Goal: Information Seeking & Learning: Learn about a topic

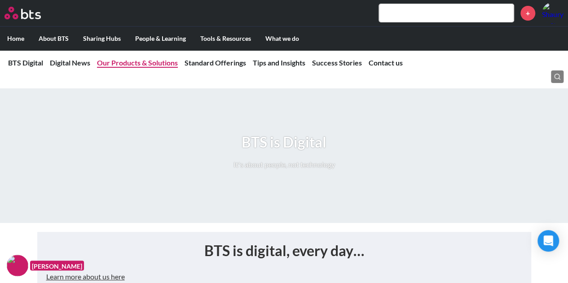
click at [163, 67] on link "Our Products & Solutions" at bounding box center [137, 62] width 81 height 9
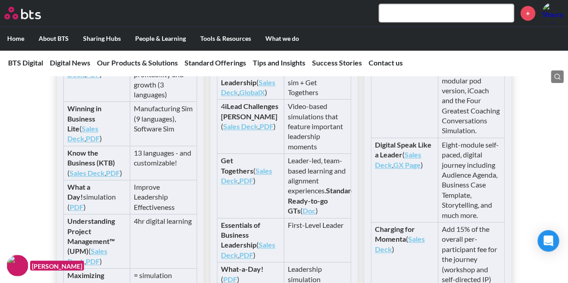
scroll to position [1973, 0]
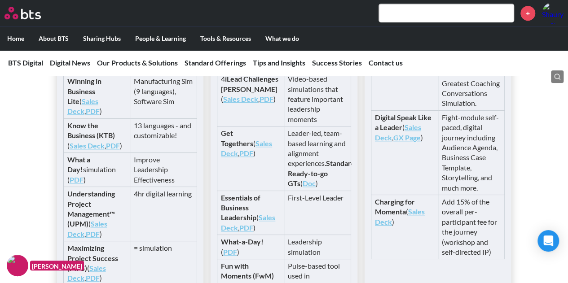
click at [90, 140] on strong "Know the Business (KTB)" at bounding box center [91, 130] width 48 height 18
click at [97, 150] on link "Sales Deck" at bounding box center [87, 145] width 35 height 9
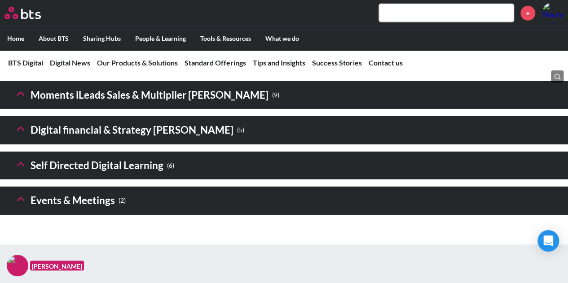
scroll to position [1374, 0]
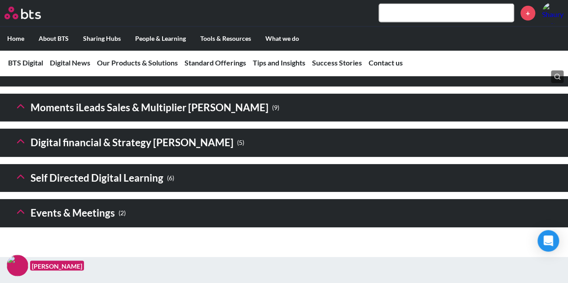
click at [17, 183] on icon at bounding box center [20, 177] width 13 height 13
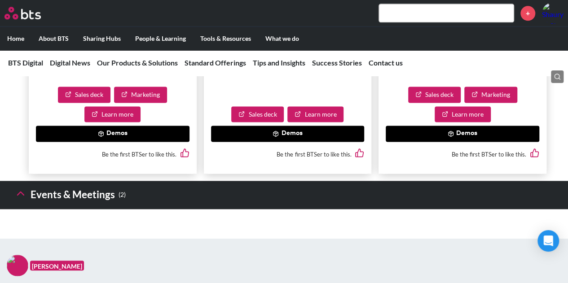
scroll to position [2272, 0]
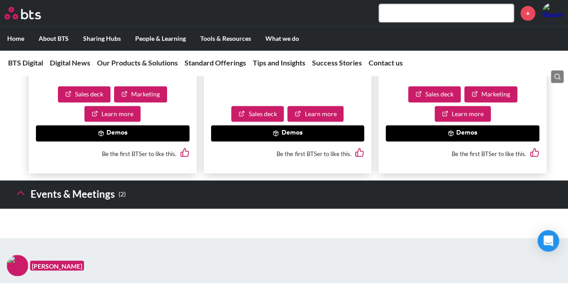
click at [110, 122] on link "Learn more" at bounding box center [112, 114] width 56 height 16
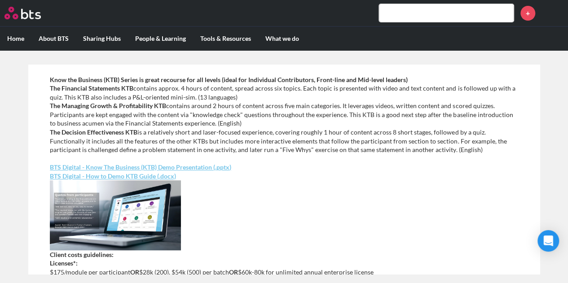
scroll to position [218, 0]
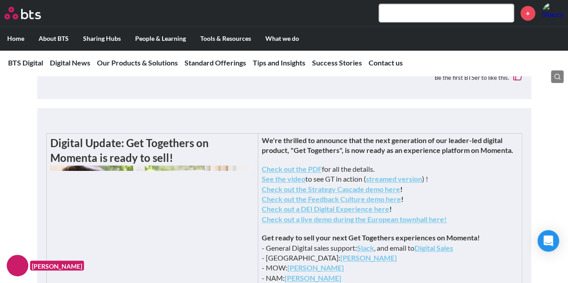
scroll to position [225, 0]
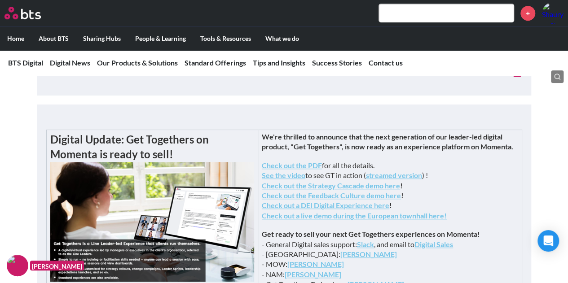
click at [169, 69] on nav "BTS Digital Digital News Our Products & Solutions Standard Offerings Tips and I…" at bounding box center [284, 63] width 568 height 26
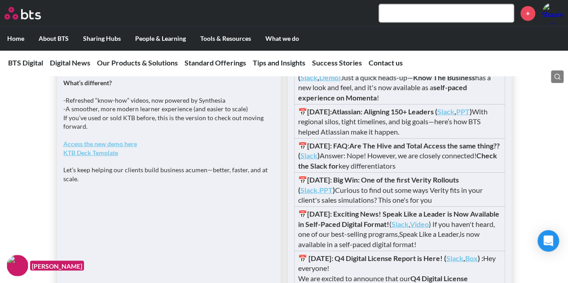
scroll to position [823, 0]
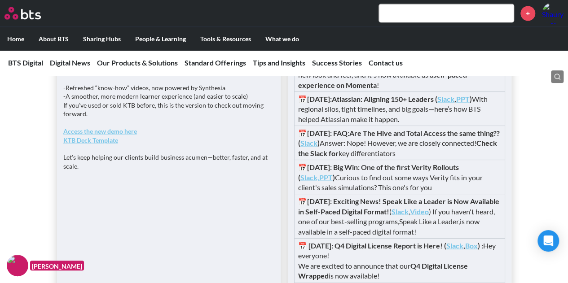
click at [115, 135] on strong "Access the new demo here" at bounding box center [100, 131] width 74 height 8
